Goal: Task Accomplishment & Management: Complete application form

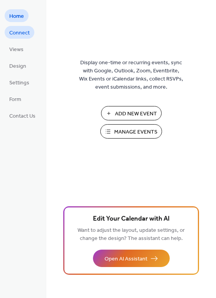
click at [15, 36] on span "Connect" at bounding box center [19, 33] width 20 height 8
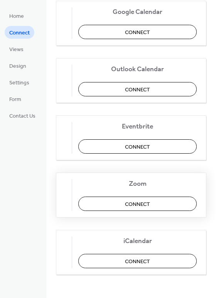
scroll to position [125, 0]
click at [116, 145] on button "Connect" at bounding box center [137, 146] width 119 height 14
click at [16, 13] on span "Home" at bounding box center [16, 16] width 15 height 8
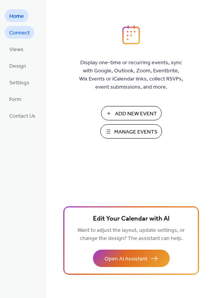
click at [22, 32] on span "Connect" at bounding box center [19, 33] width 20 height 8
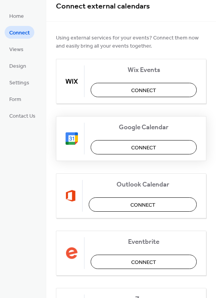
scroll to position [10, 0]
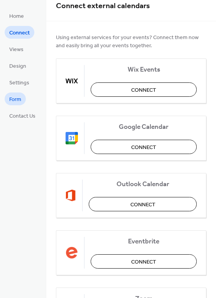
click at [17, 97] on span "Form" at bounding box center [15, 99] width 12 height 8
